Goal: Register for event/course

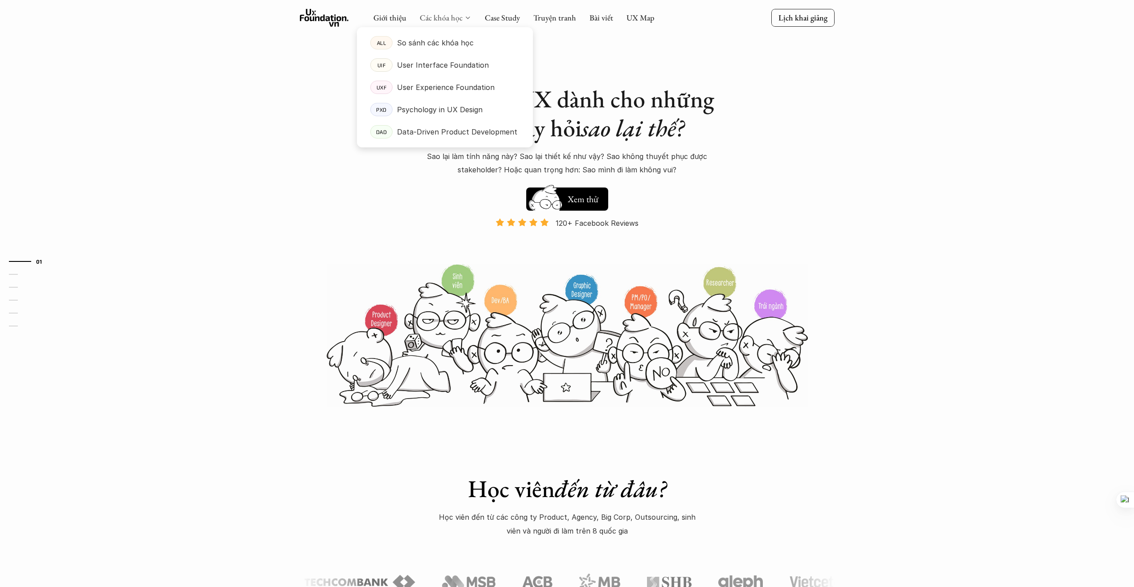
click at [431, 17] on link "Các khóa học" at bounding box center [441, 17] width 43 height 10
click at [445, 131] on p "Data-Driven Product Development" at bounding box center [457, 131] width 120 height 13
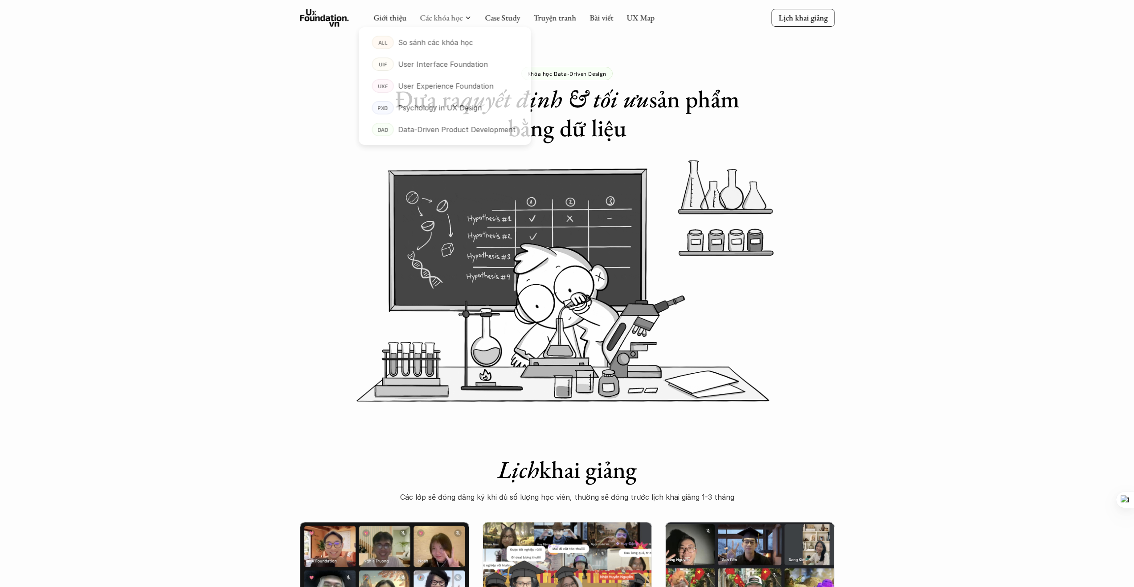
click at [446, 20] on div at bounding box center [445, 80] width 176 height 135
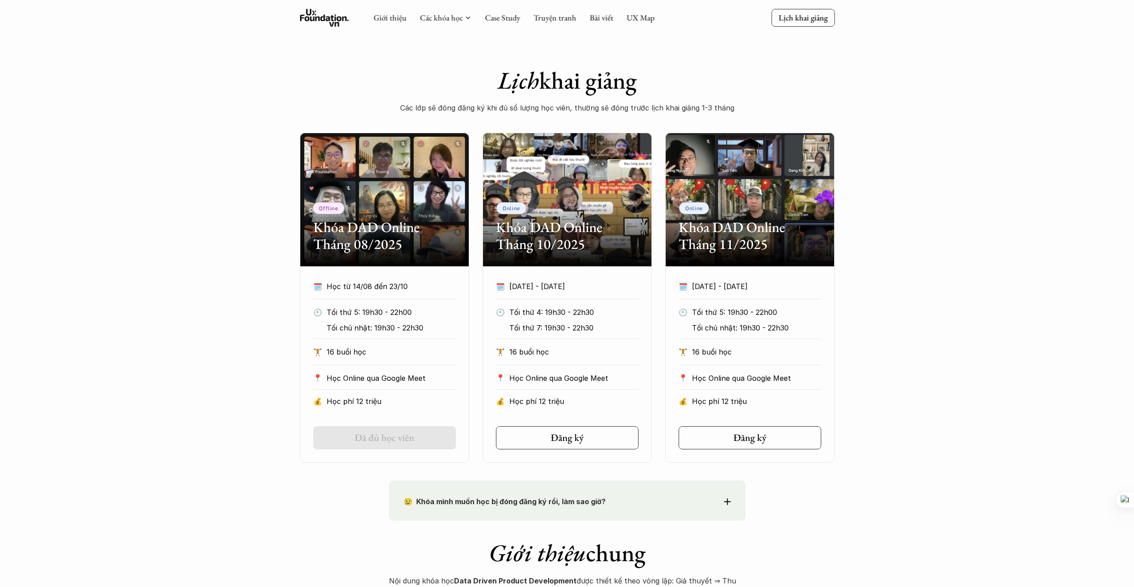
scroll to position [389, 0]
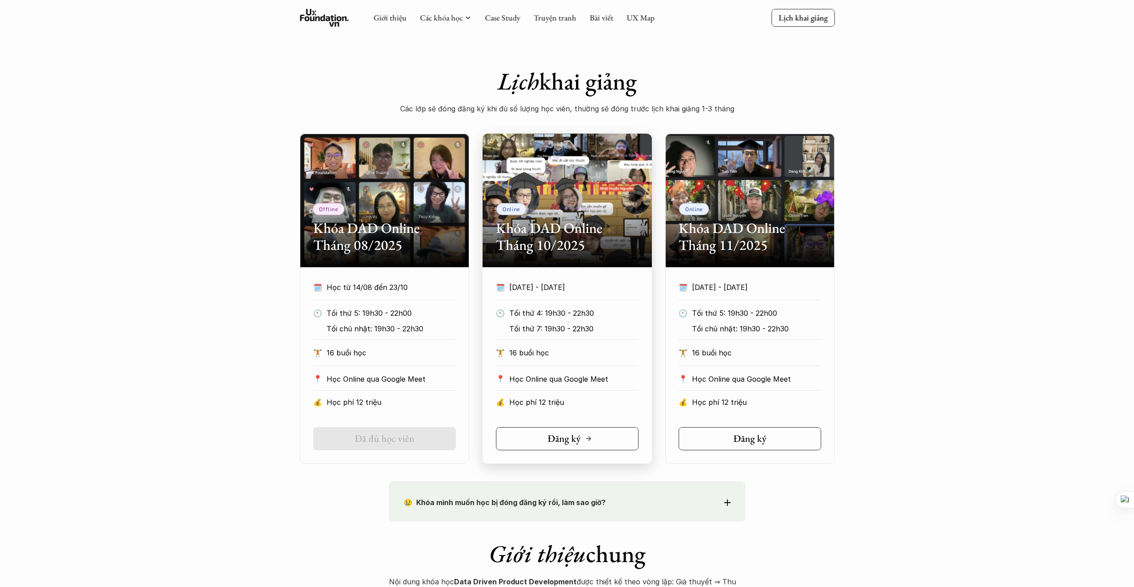
click at [568, 433] on h5 "Đăng ký" at bounding box center [564, 439] width 33 height 12
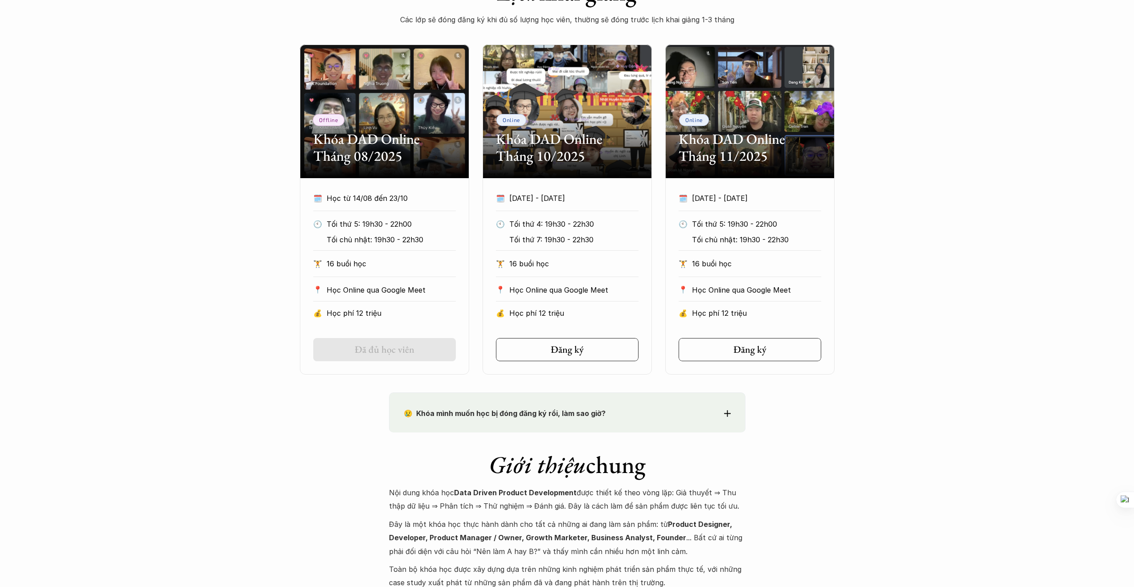
scroll to position [0, 0]
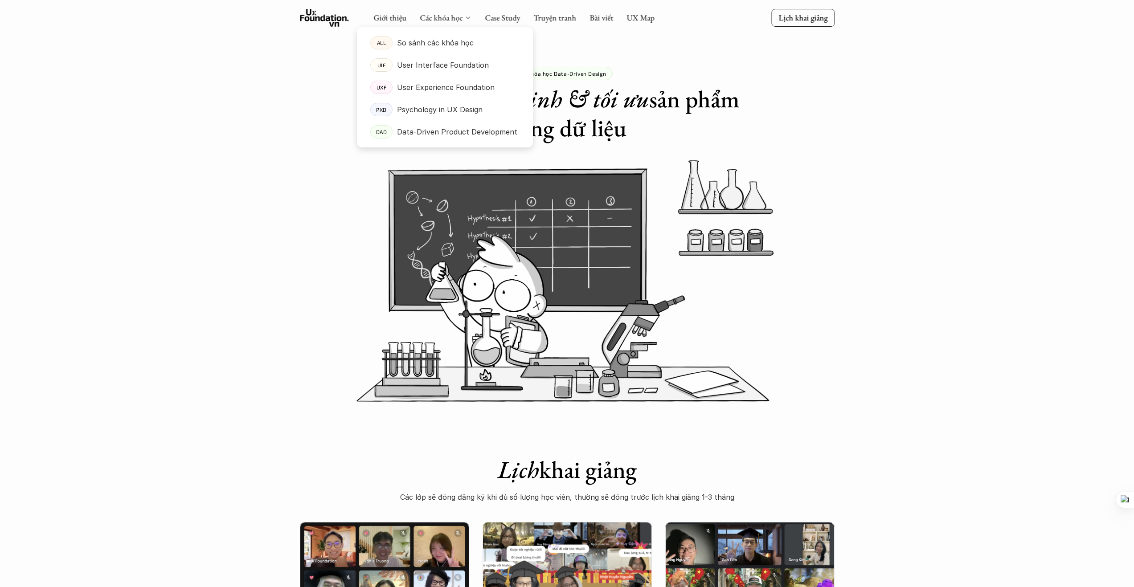
click at [463, 15] on div "Các khóa học" at bounding box center [446, 18] width 52 height 10
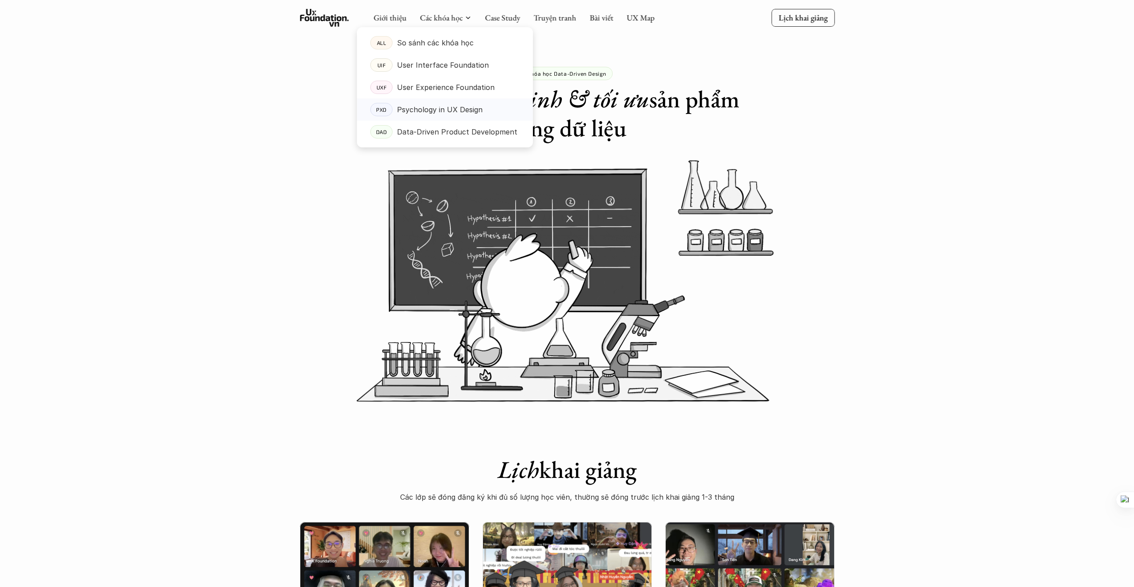
click at [438, 110] on p "Psychology in UX Design" at bounding box center [440, 109] width 86 height 13
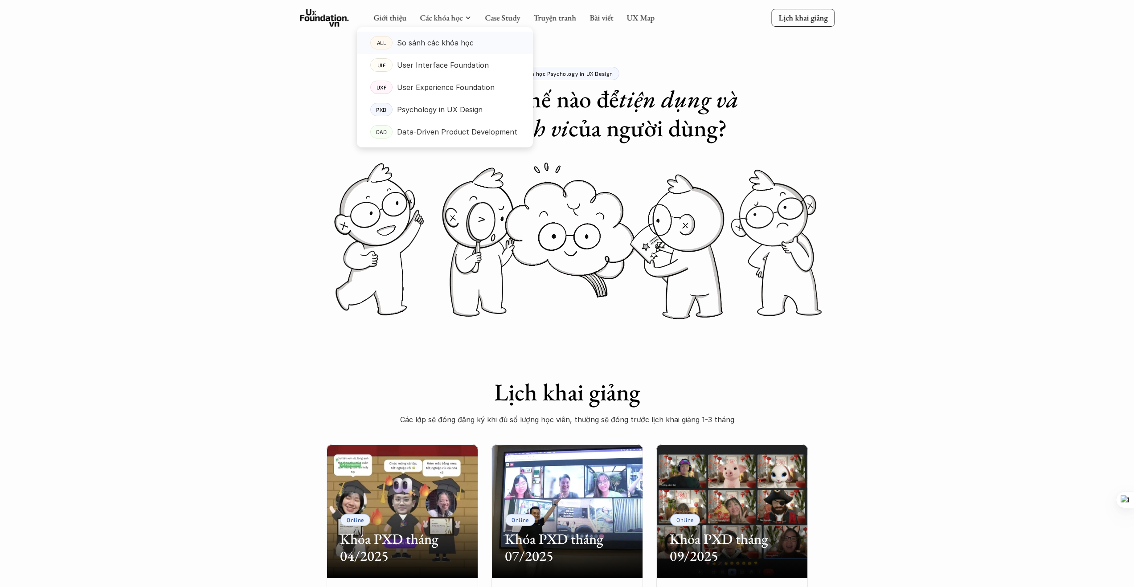
click at [457, 41] on p "So sánh các khóa học" at bounding box center [435, 42] width 77 height 13
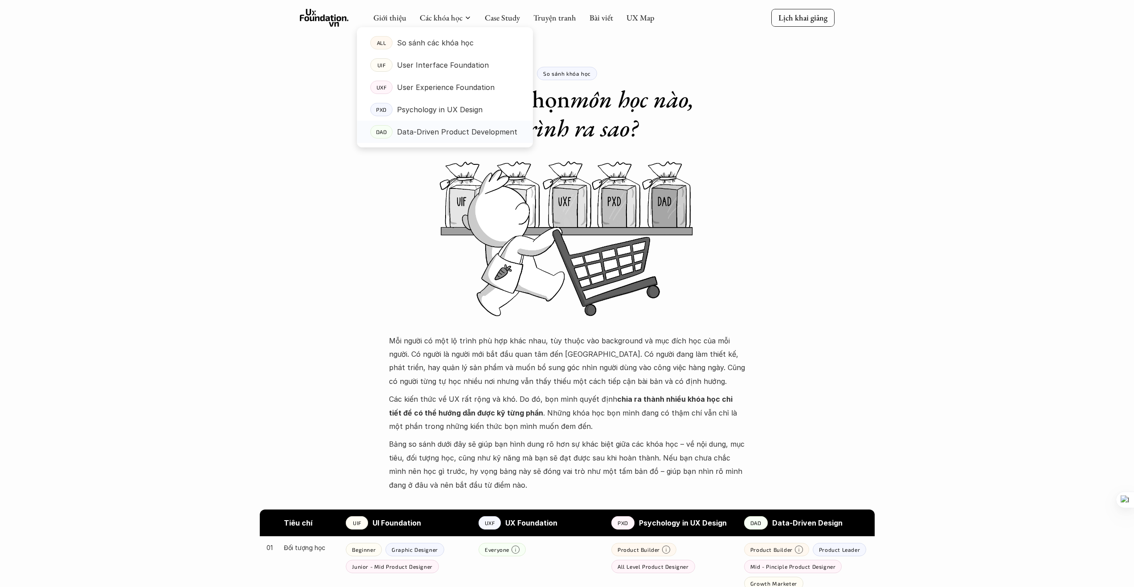
click at [450, 132] on p "Data-Driven Product Development" at bounding box center [457, 131] width 120 height 13
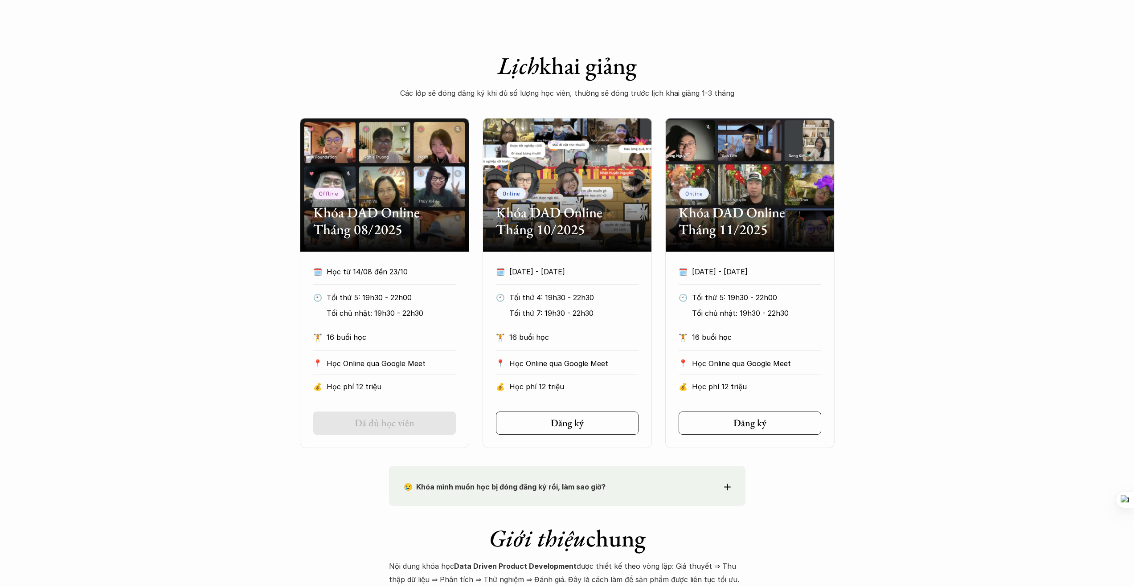
scroll to position [426, 0]
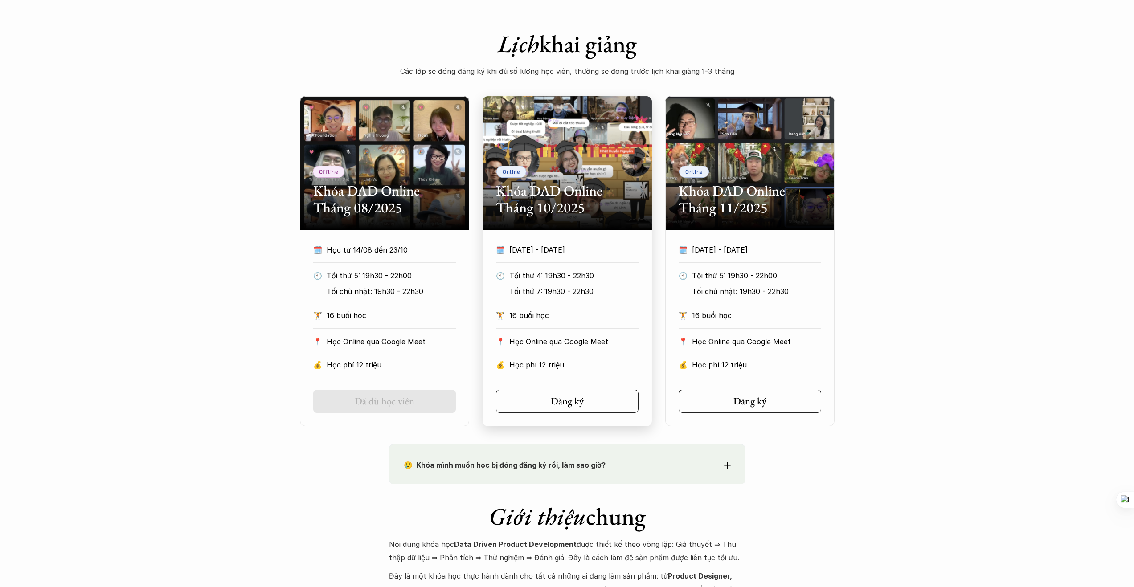
click at [573, 317] on p "16 buổi học" at bounding box center [573, 315] width 129 height 13
click at [583, 400] on div "Đăng ký" at bounding box center [570, 402] width 45 height 12
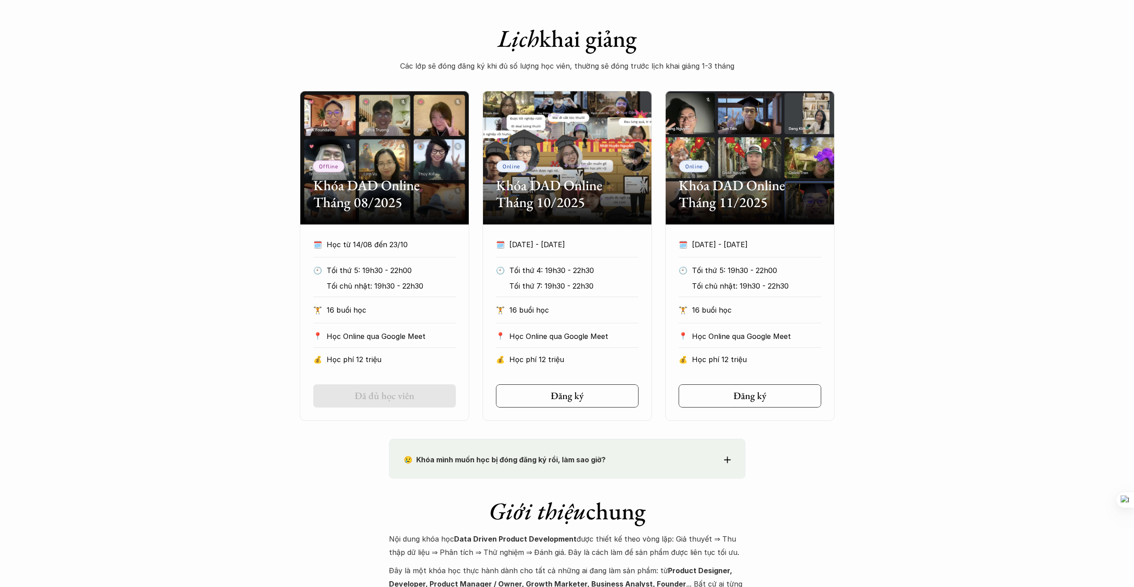
scroll to position [415, 0]
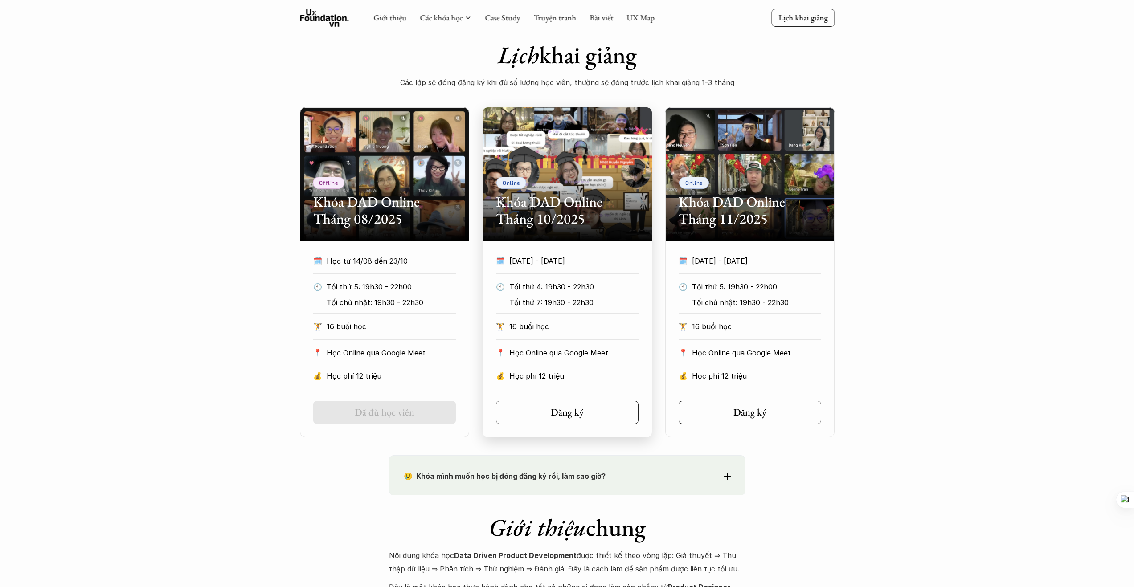
click at [569, 173] on div "Online Khóa DAD Online Tháng 10/2025" at bounding box center [567, 174] width 169 height 134
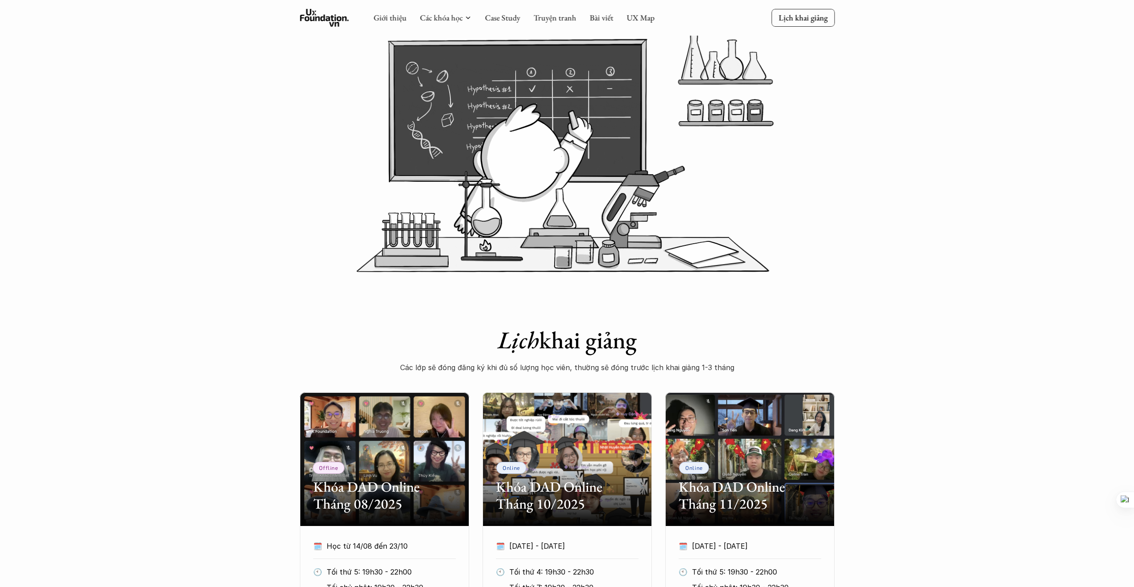
scroll to position [0, 0]
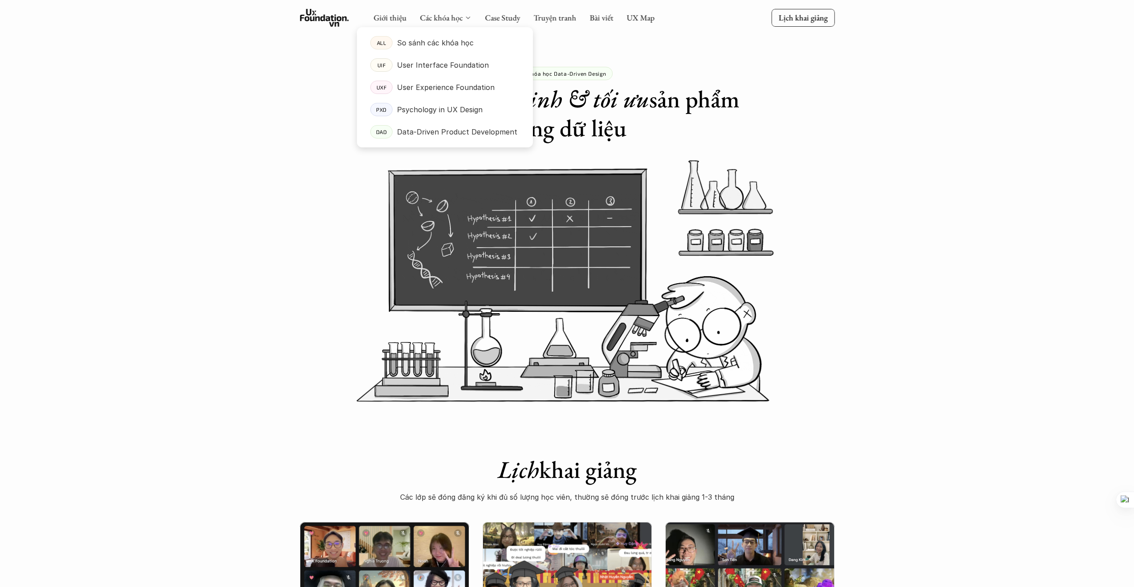
click at [463, 17] on div "Các khóa học" at bounding box center [446, 18] width 52 height 10
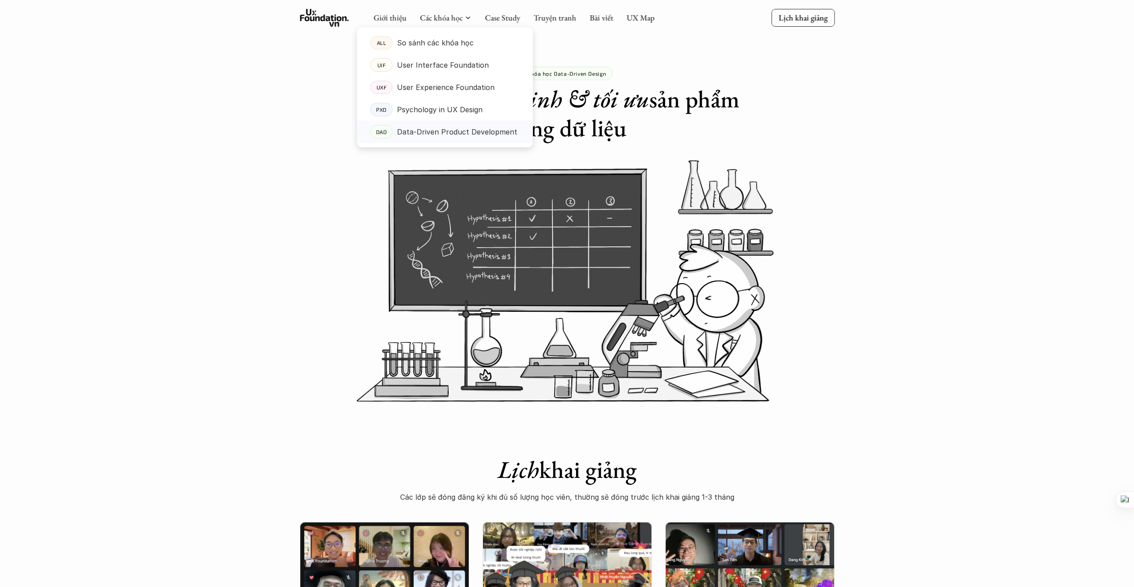
click at [450, 132] on p "Data-Driven Product Development" at bounding box center [457, 131] width 120 height 13
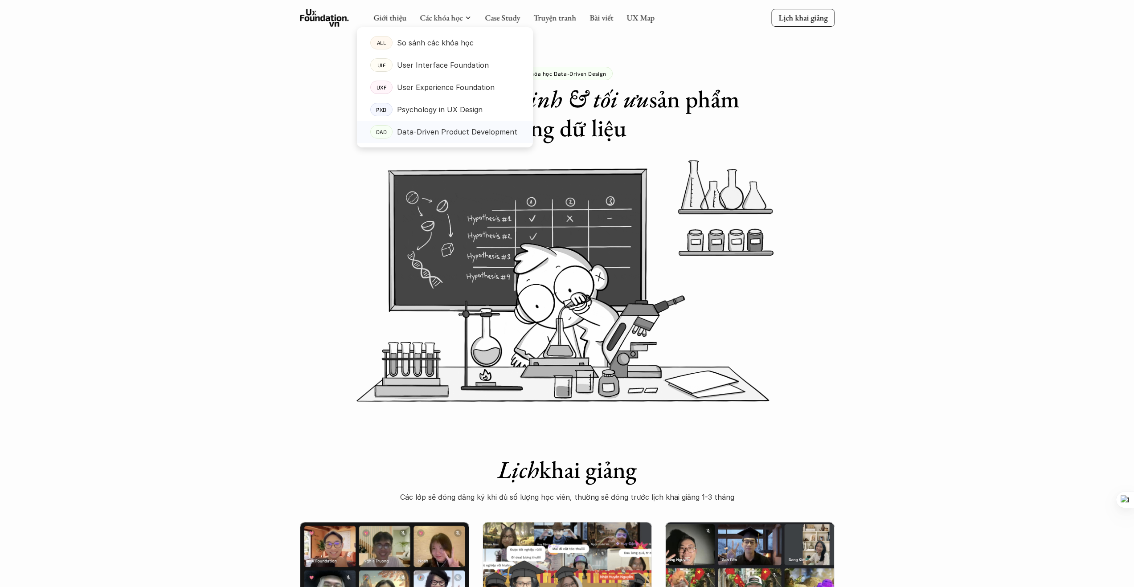
click at [425, 135] on p "Data-Driven Product Development" at bounding box center [457, 131] width 120 height 13
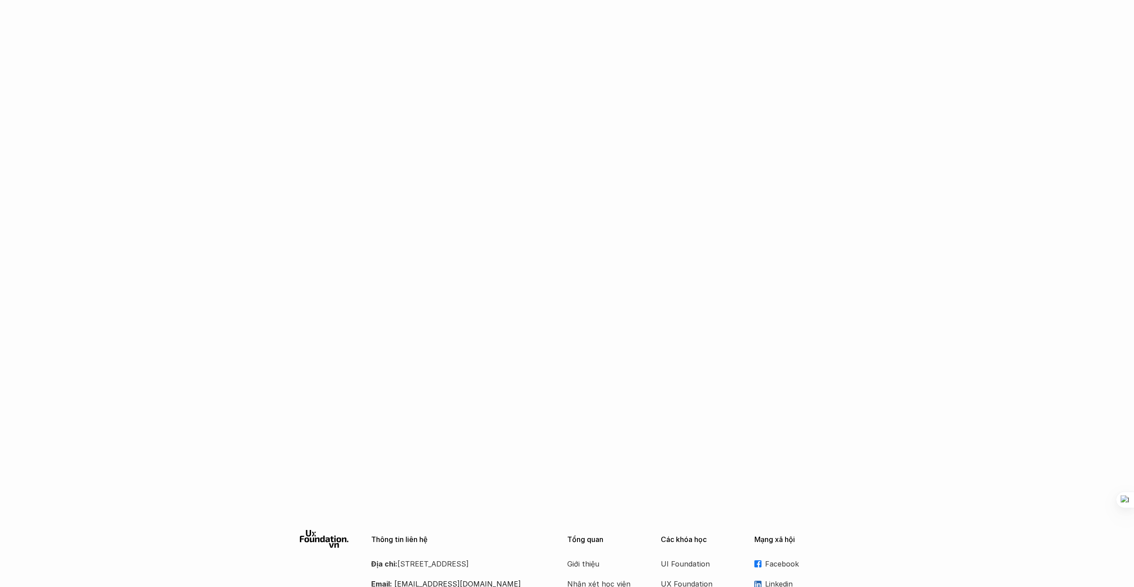
scroll to position [904, 0]
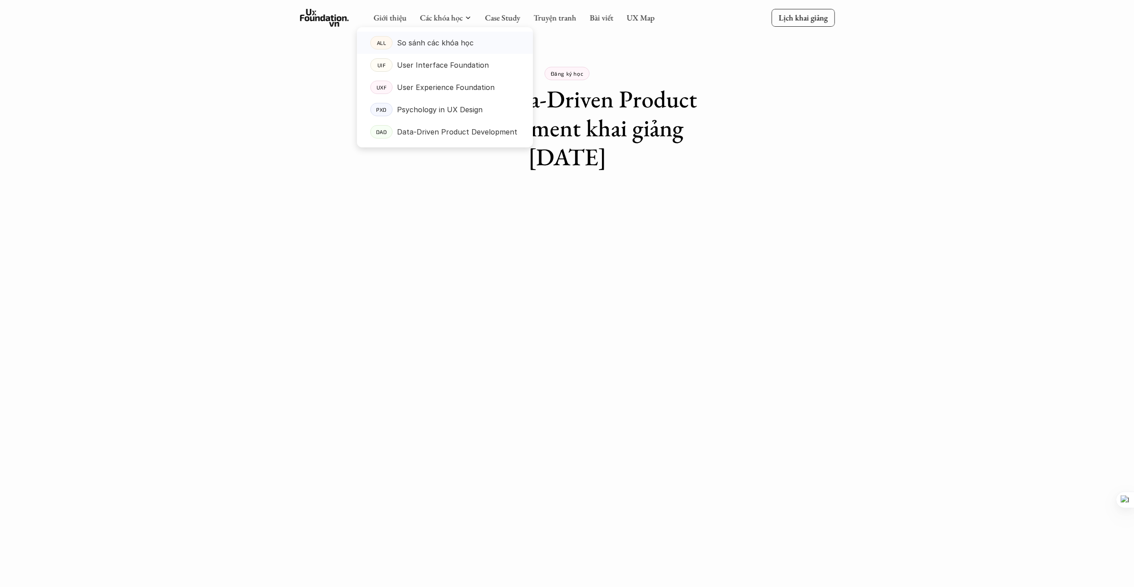
click at [457, 42] on p "So sánh các khóa học" at bounding box center [435, 42] width 77 height 13
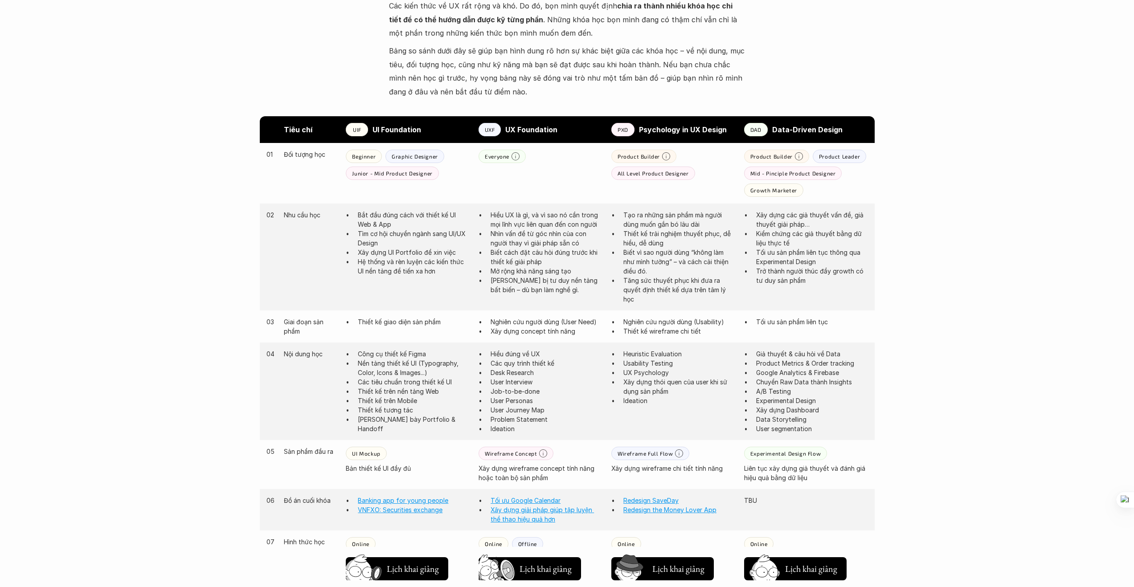
scroll to position [492, 0]
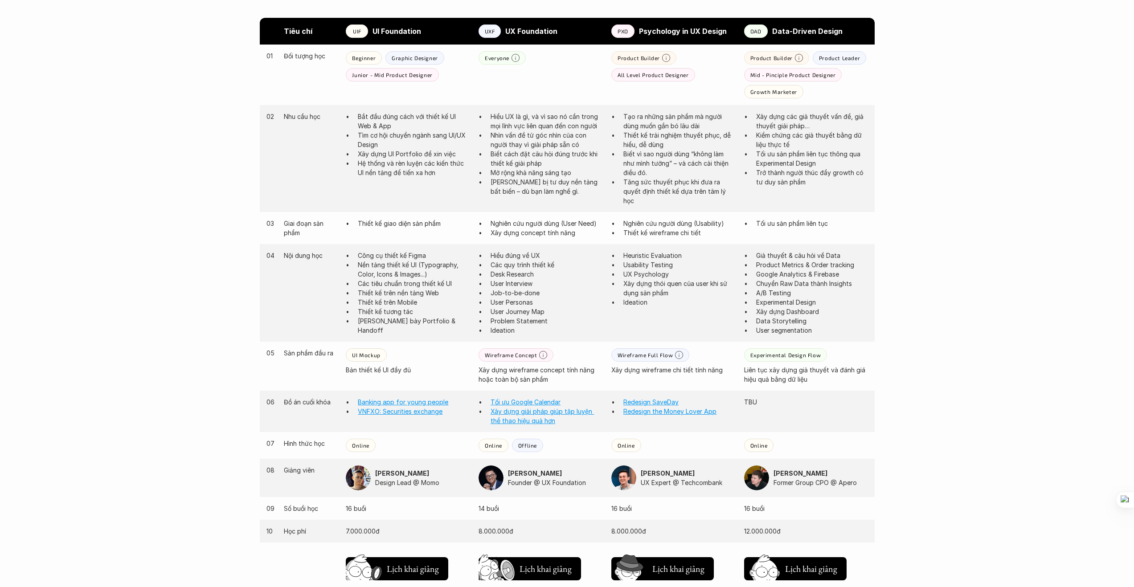
click at [748, 402] on p "TBU" at bounding box center [806, 401] width 124 height 9
drag, startPoint x: 755, startPoint y: 402, endPoint x: 749, endPoint y: 402, distance: 6.2
click at [749, 402] on p "TBU" at bounding box center [806, 401] width 124 height 9
click at [857, 406] on p "TBU" at bounding box center [806, 401] width 124 height 9
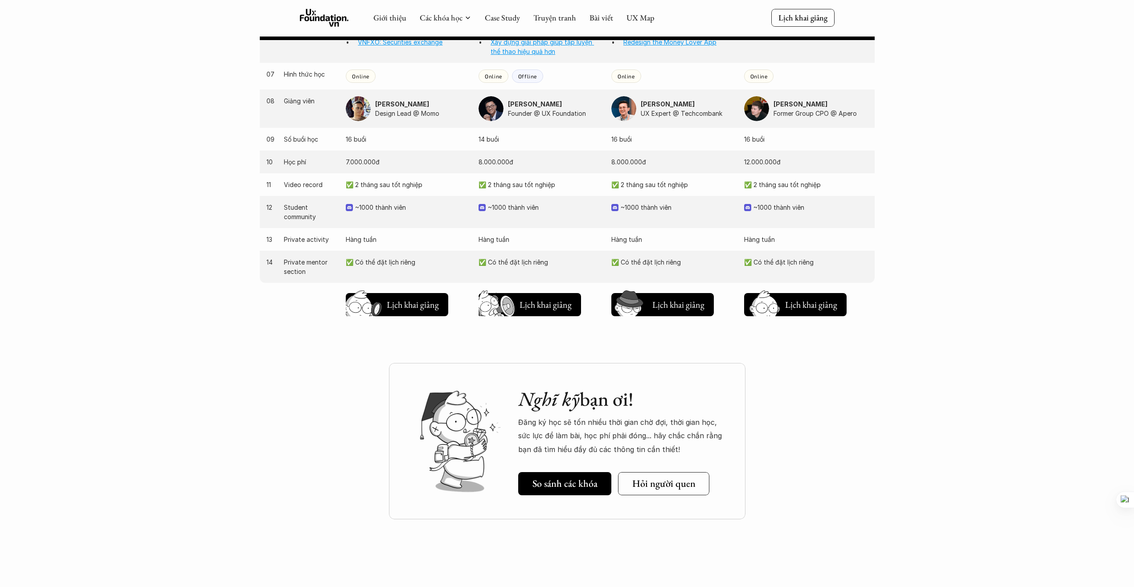
scroll to position [870, 0]
